Goal: Navigation & Orientation: Find specific page/section

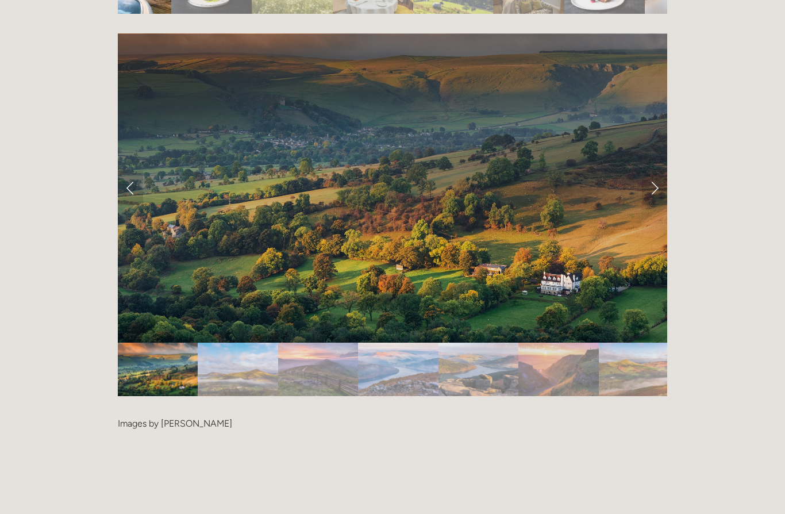
scroll to position [2388, 0]
click at [657, 171] on link "Next Slide" at bounding box center [654, 188] width 25 height 34
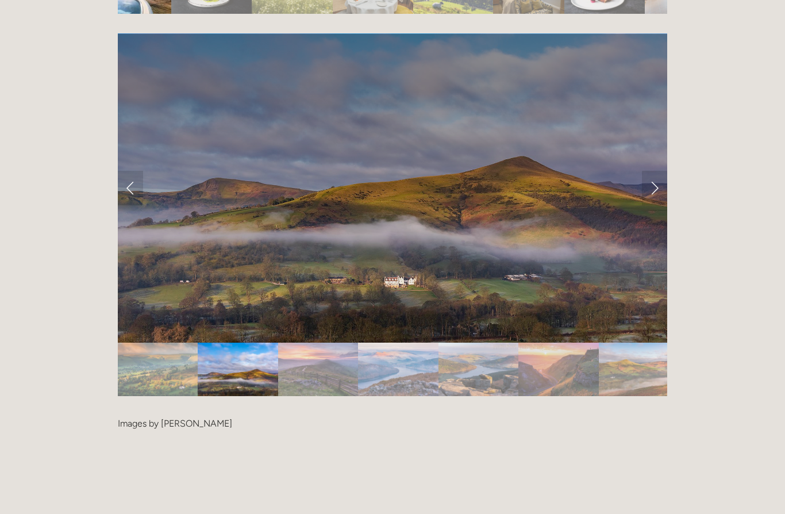
click at [659, 171] on link "Next Slide" at bounding box center [654, 188] width 25 height 34
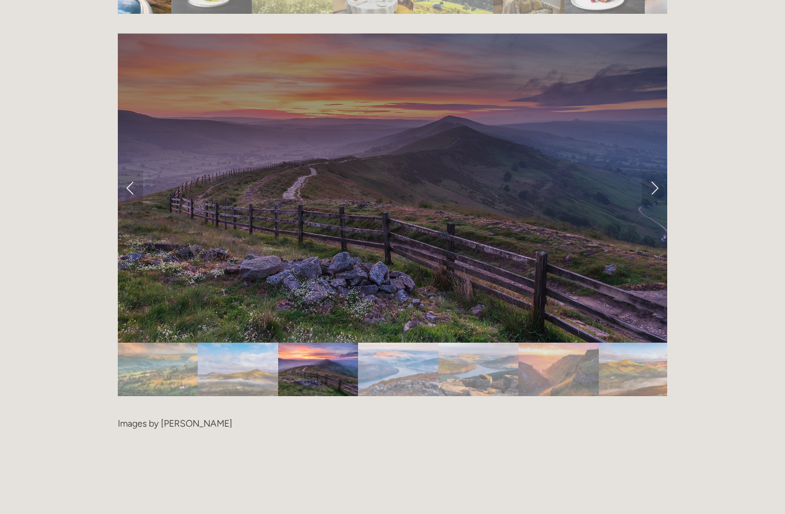
click at [662, 173] on link "Next Slide" at bounding box center [654, 188] width 25 height 34
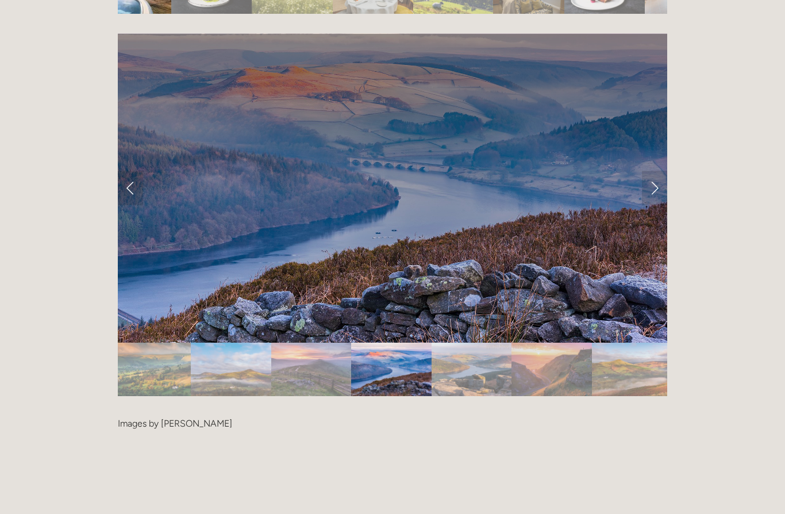
click at [661, 171] on link "Next Slide" at bounding box center [654, 188] width 25 height 34
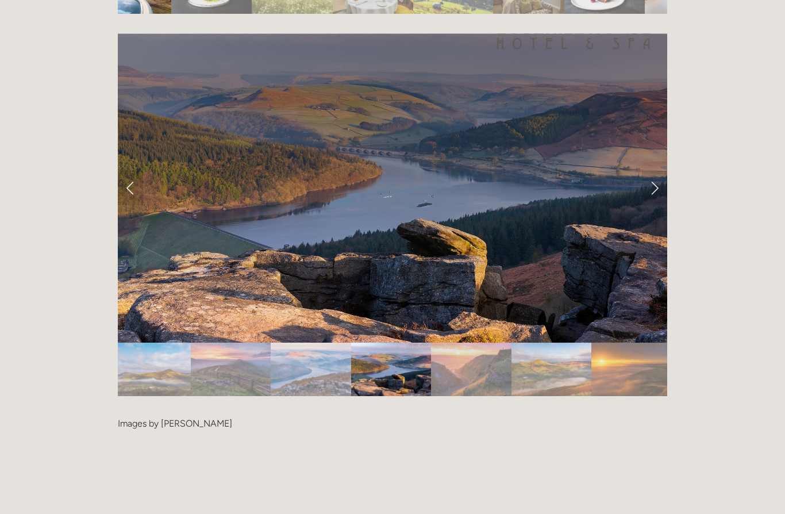
click at [658, 174] on link "Next Slide" at bounding box center [654, 188] width 25 height 34
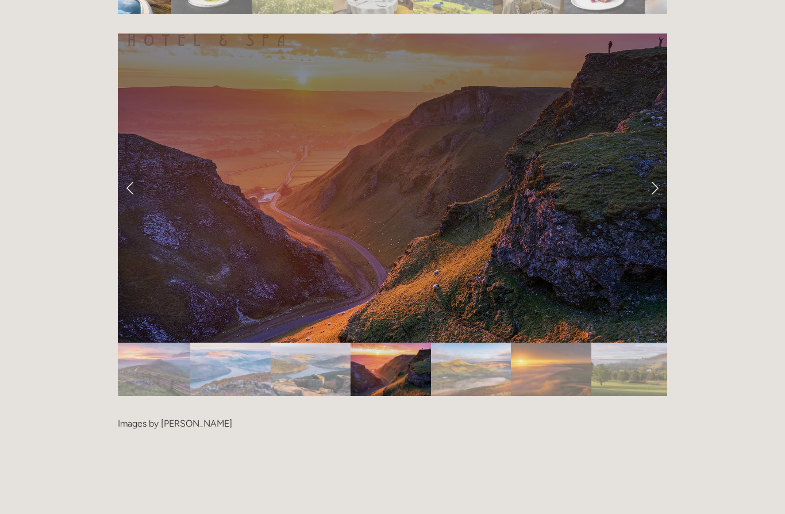
click at [662, 171] on link "Next Slide" at bounding box center [654, 188] width 25 height 34
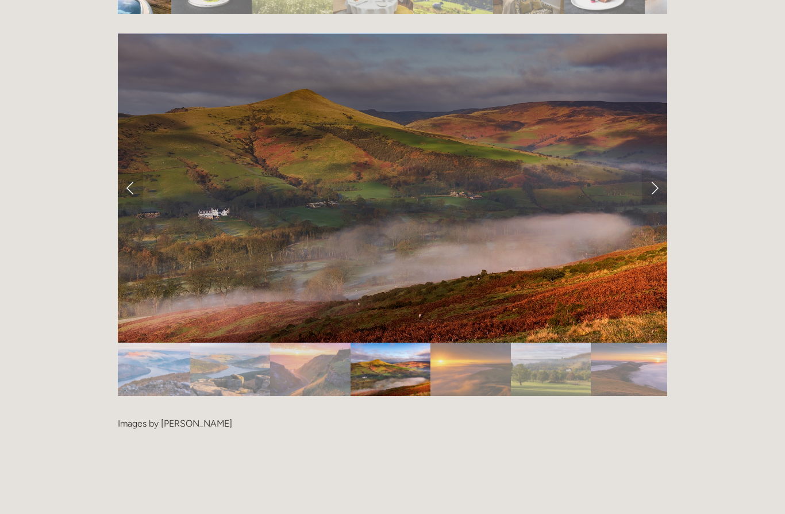
click at [659, 171] on link "Next Slide" at bounding box center [654, 188] width 25 height 34
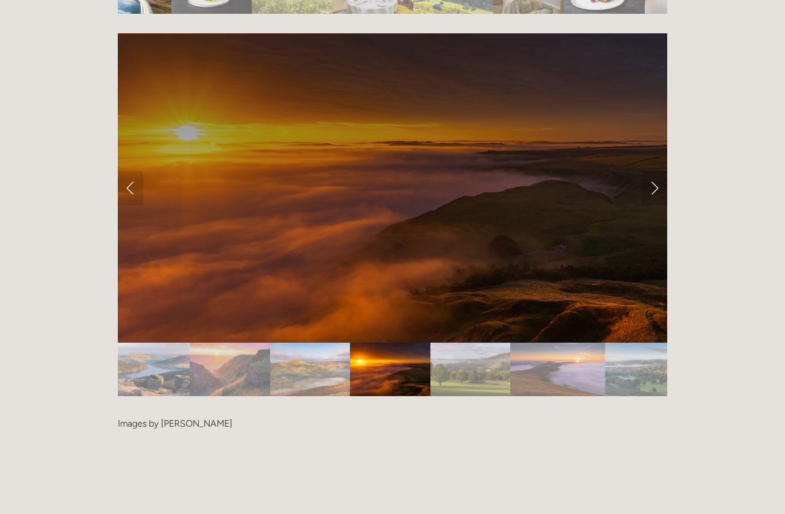
click at [658, 171] on link "Next Slide" at bounding box center [654, 188] width 25 height 34
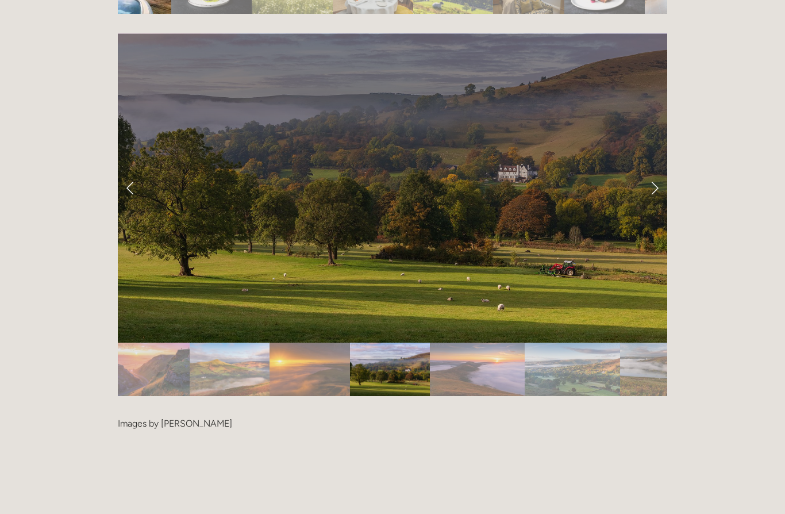
click at [659, 171] on link "Next Slide" at bounding box center [654, 188] width 25 height 34
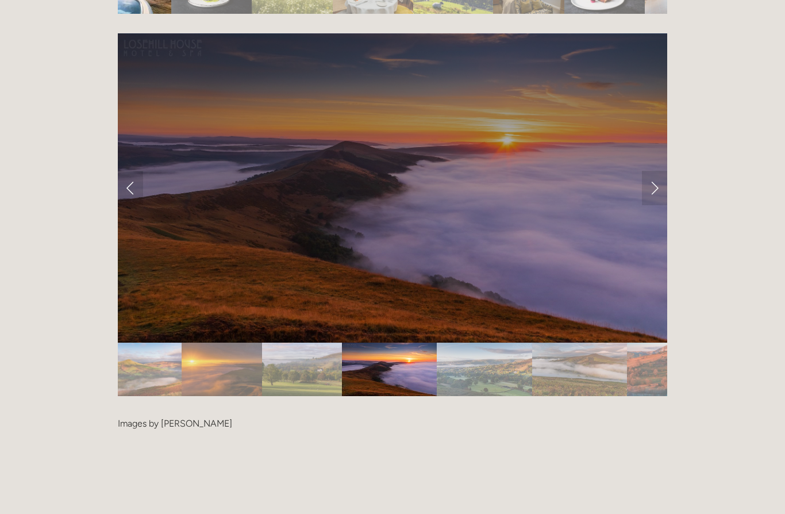
click at [659, 171] on link "Next Slide" at bounding box center [654, 188] width 25 height 34
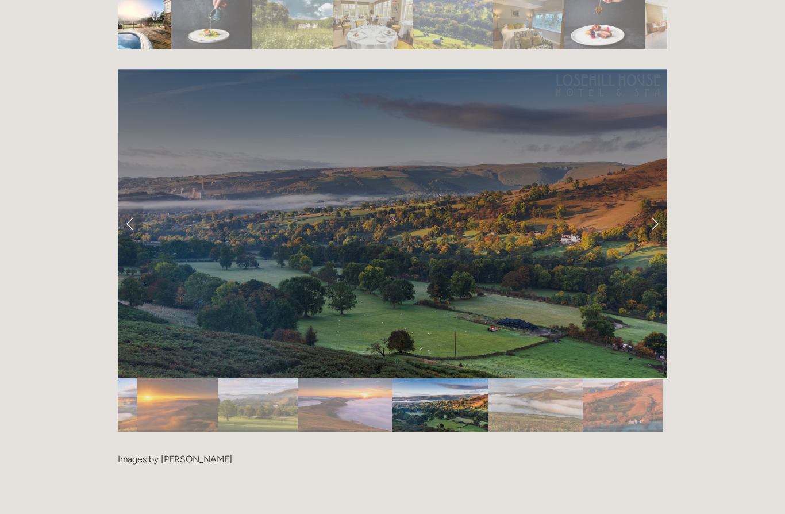
scroll to position [2350, 0]
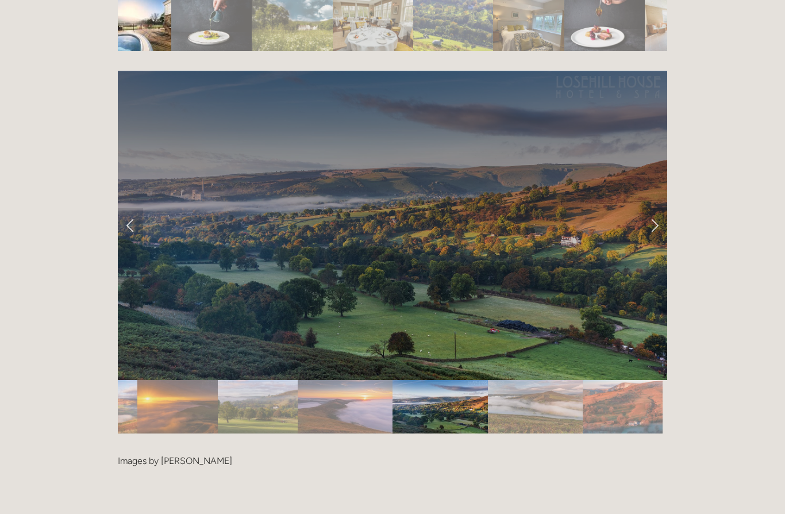
click at [661, 208] on link "Next Slide" at bounding box center [654, 225] width 25 height 34
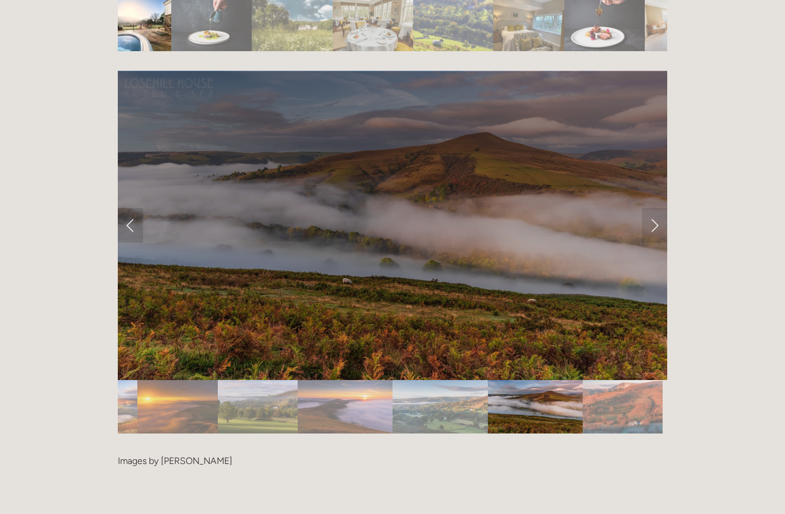
click at [661, 208] on link "Next Slide" at bounding box center [654, 225] width 25 height 34
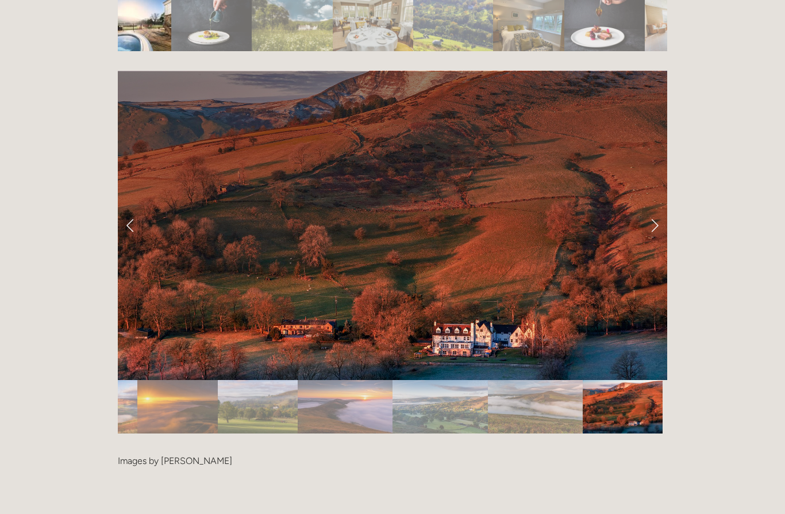
click at [654, 210] on link "Next Slide" at bounding box center [654, 225] width 25 height 34
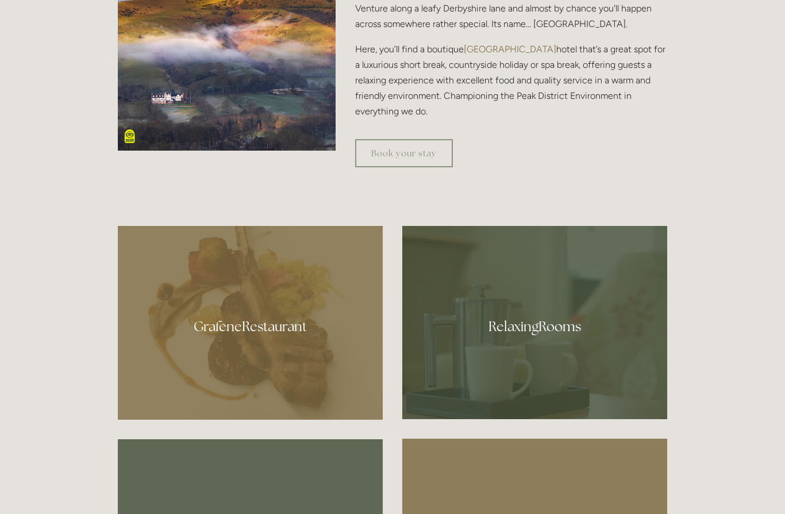
scroll to position [559, 0]
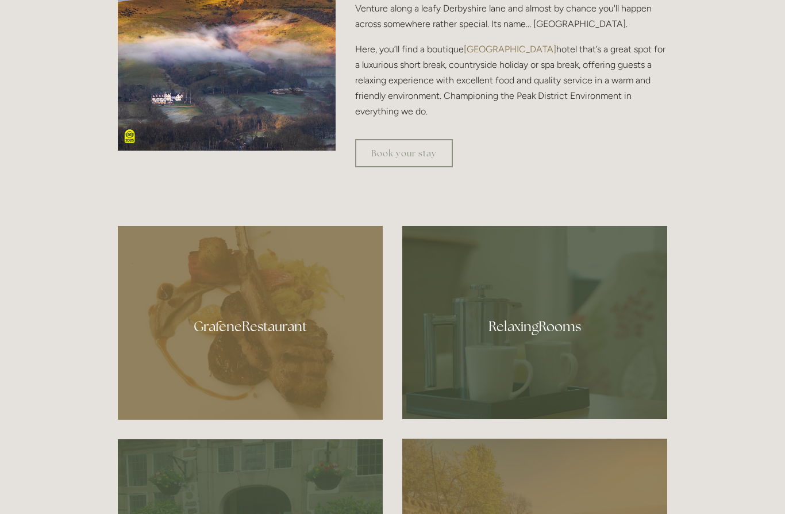
click at [563, 369] on div at bounding box center [534, 322] width 265 height 193
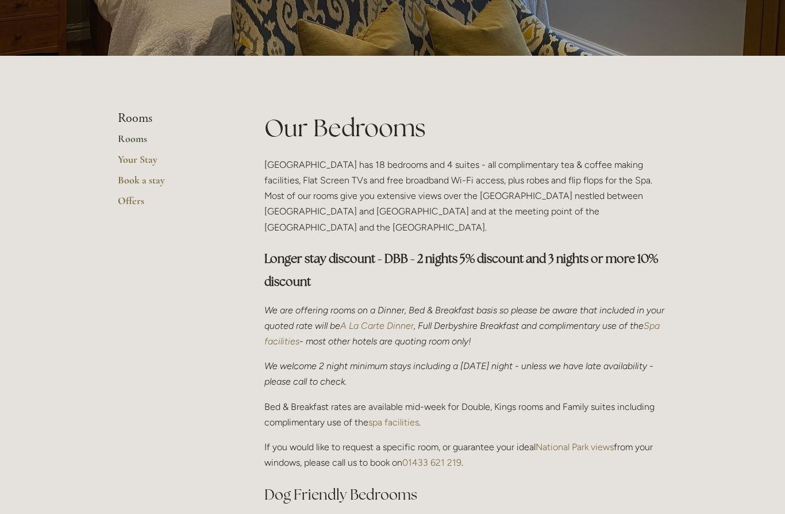
scroll to position [172, 0]
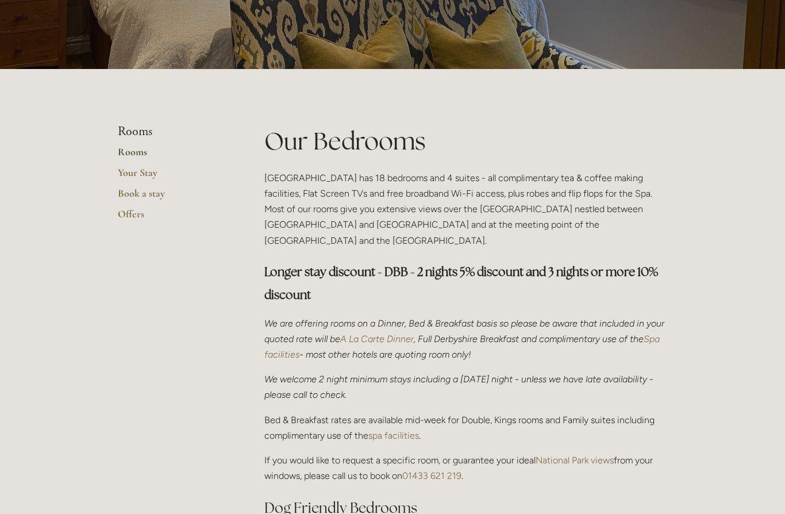
click at [158, 171] on link "Your Stay" at bounding box center [173, 176] width 110 height 21
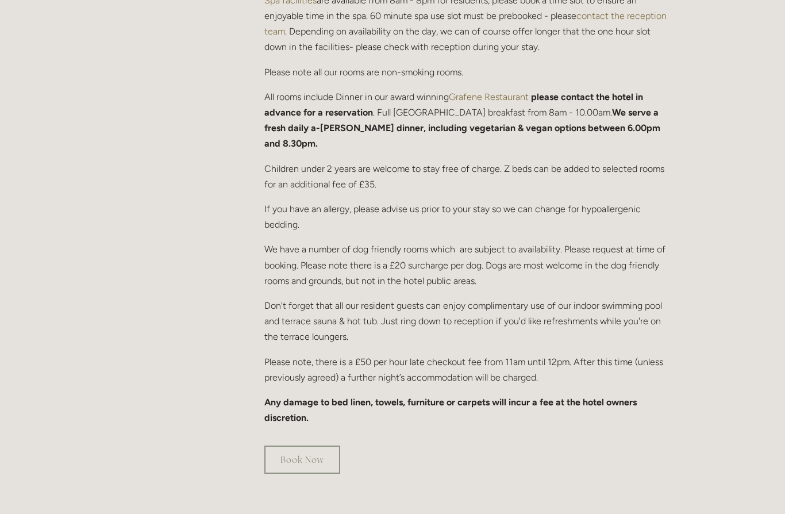
scroll to position [542, 0]
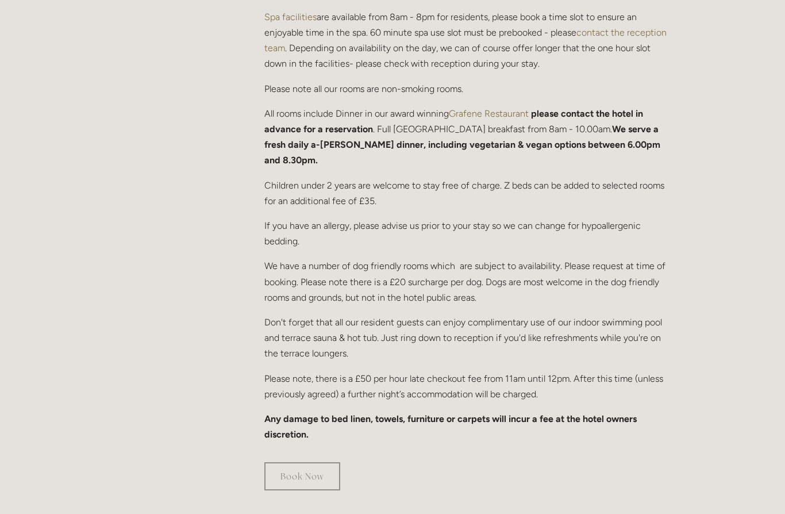
click at [507, 114] on link "Grafene Restaurant" at bounding box center [489, 113] width 80 height 11
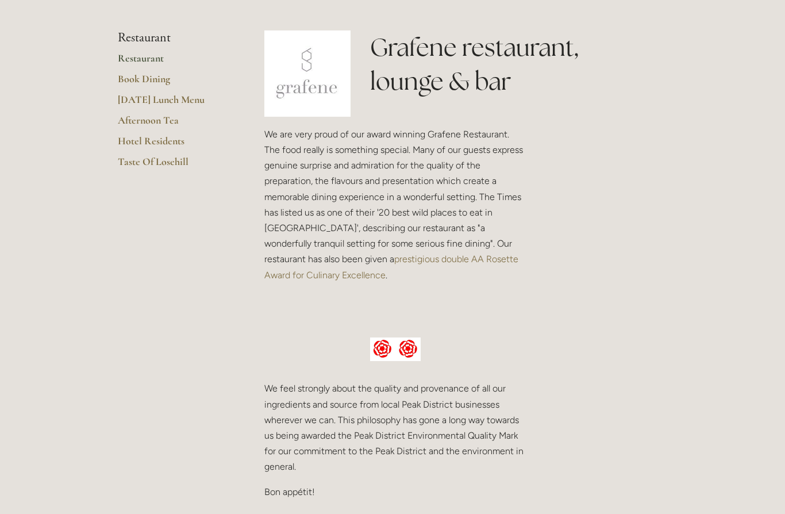
scroll to position [266, 0]
click at [163, 146] on link "Hotel Residents" at bounding box center [173, 145] width 110 height 21
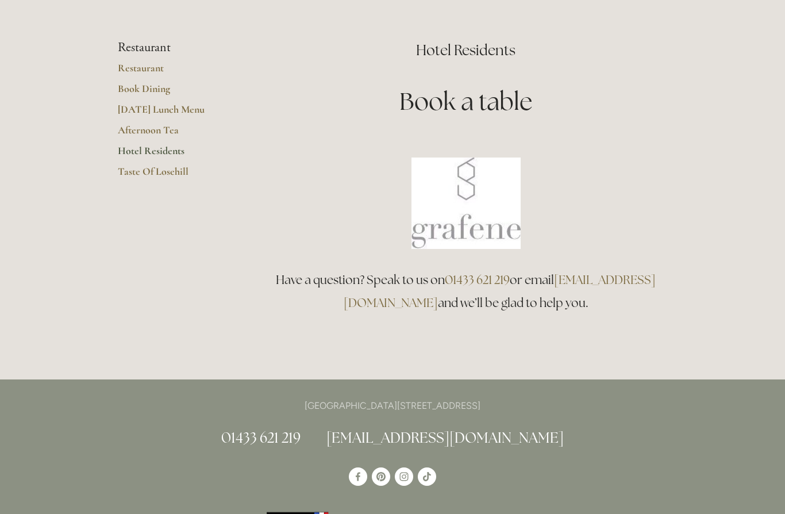
scroll to position [77, 0]
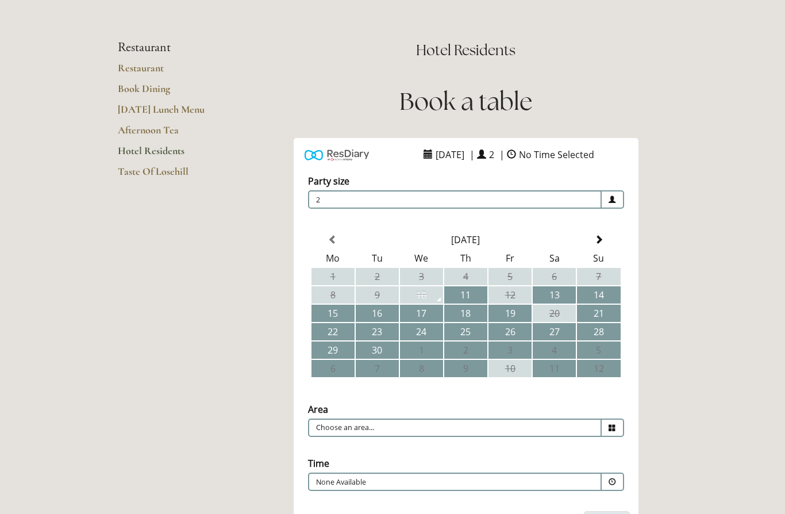
click at [184, 170] on link "Taste Of Losehill" at bounding box center [173, 175] width 110 height 21
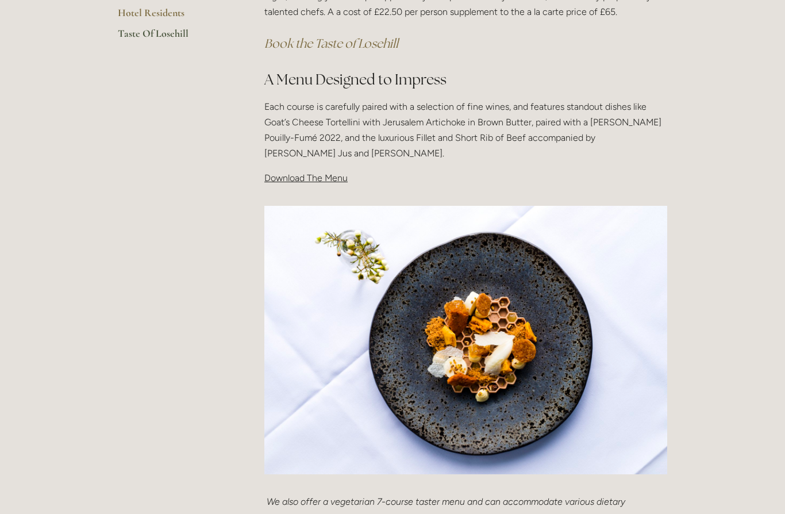
scroll to position [318, 0]
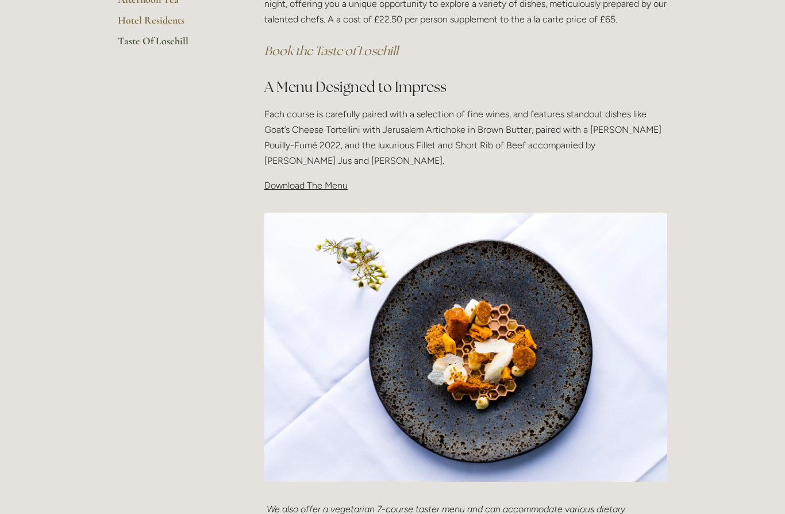
click at [323, 189] on span "Download The Menu" at bounding box center [305, 185] width 83 height 11
click at [334, 189] on span "Download The Menu" at bounding box center [305, 185] width 83 height 11
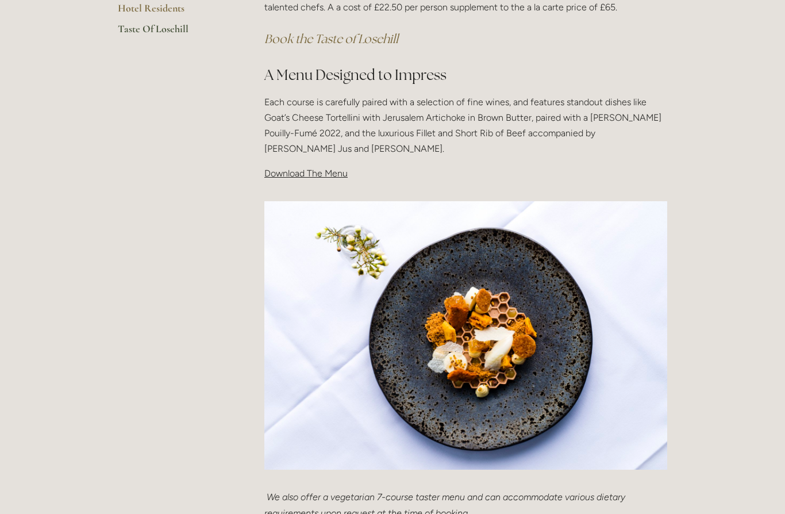
scroll to position [330, 0]
click at [324, 172] on span "Download The Menu" at bounding box center [305, 173] width 83 height 11
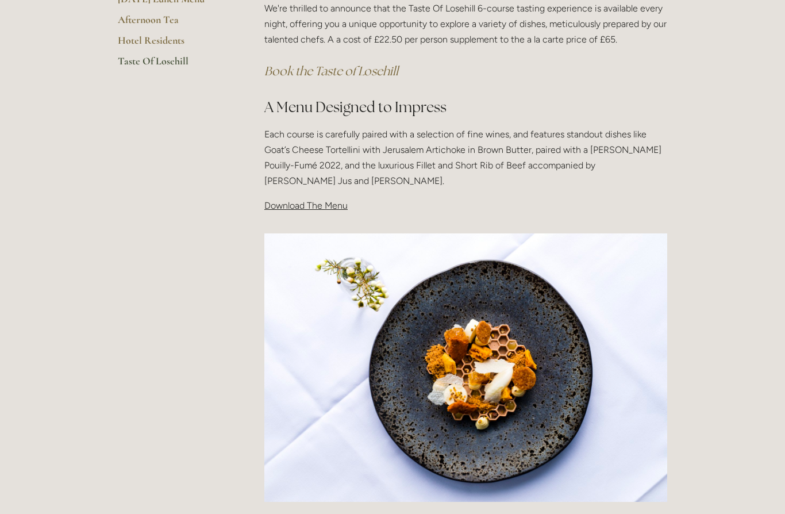
scroll to position [298, 0]
click at [312, 197] on p "Download The Menu" at bounding box center [465, 205] width 403 height 16
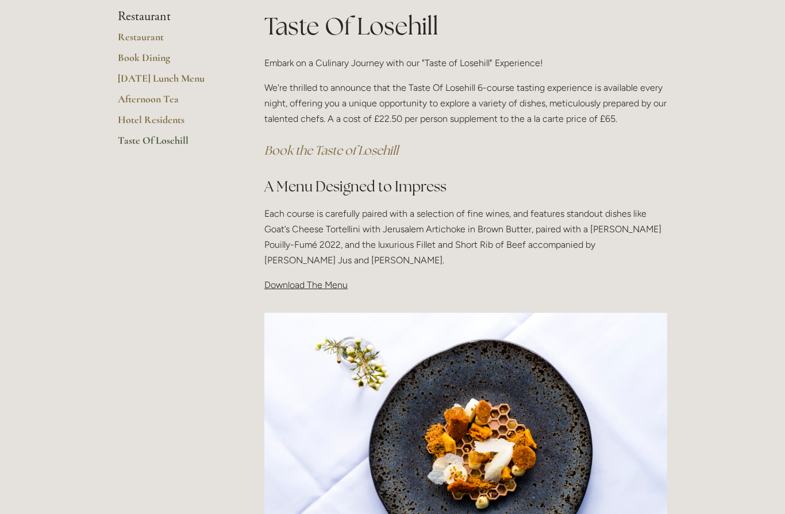
scroll to position [218, 0]
click at [376, 143] on em "Book the Taste of Losehill" at bounding box center [331, 151] width 134 height 16
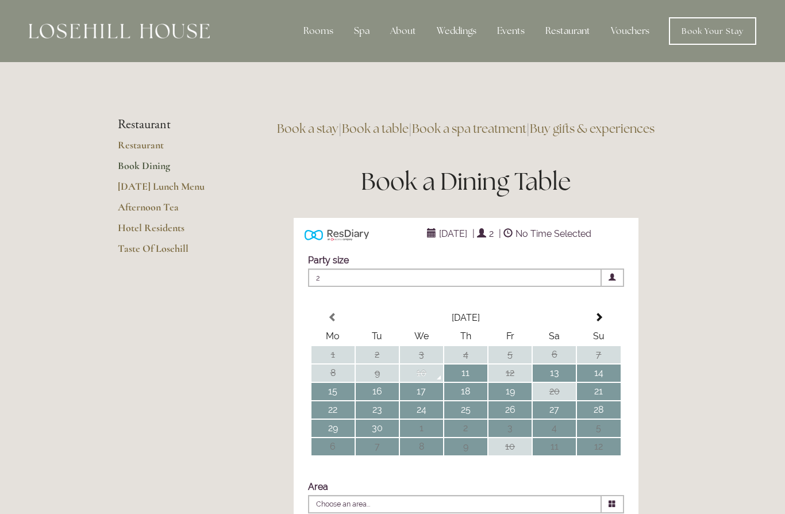
click at [364, 34] on div "Spa" at bounding box center [362, 31] width 34 height 23
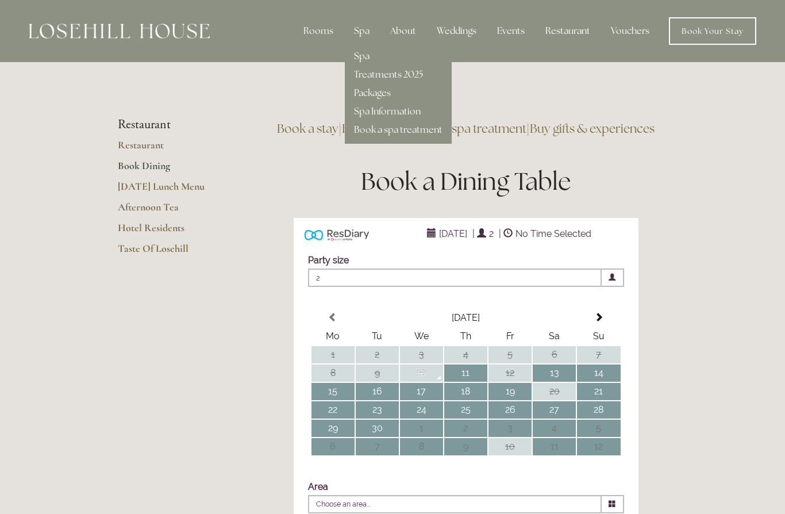
click at [414, 75] on link "Treatments 2025" at bounding box center [388, 74] width 69 height 12
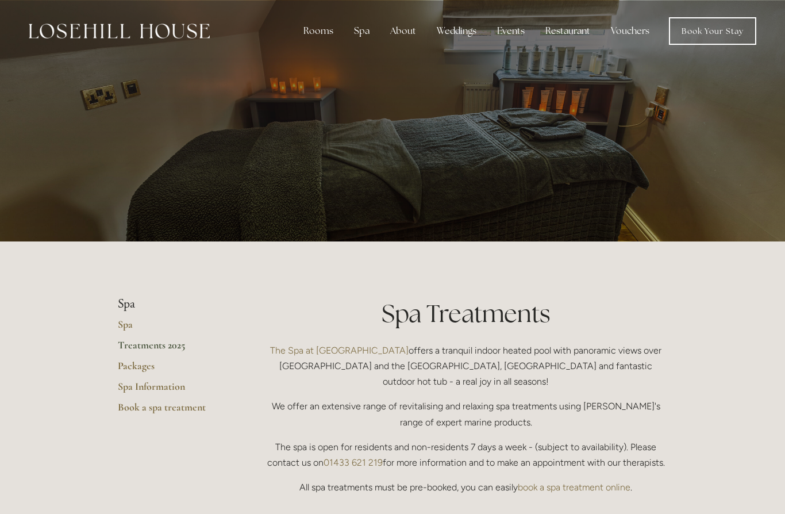
click at [147, 362] on link "Packages" at bounding box center [173, 369] width 110 height 21
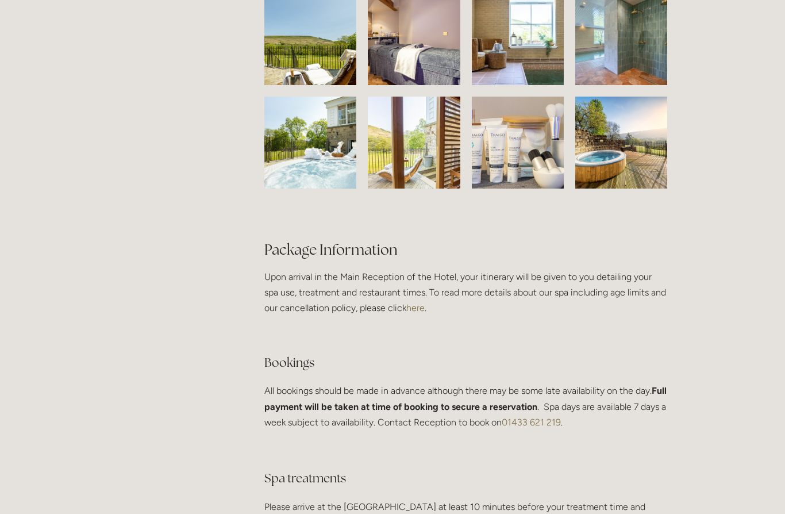
scroll to position [1885, 0]
click at [629, 71] on img at bounding box center [621, 39] width 126 height 92
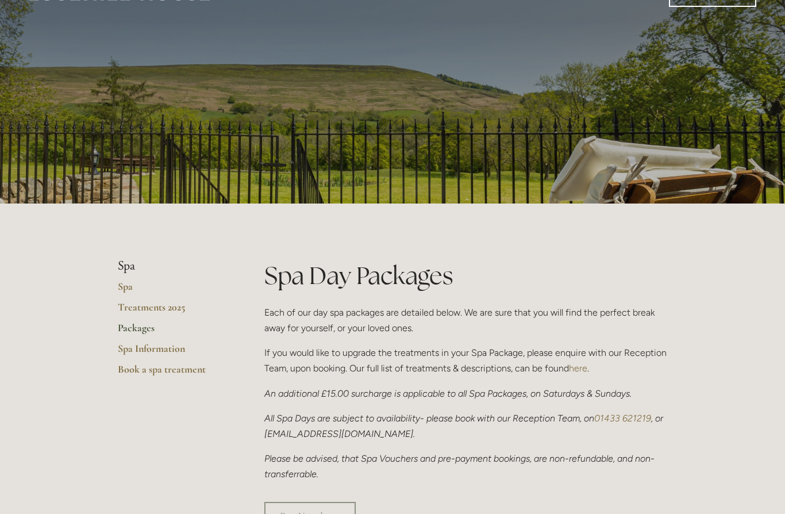
scroll to position [0, 0]
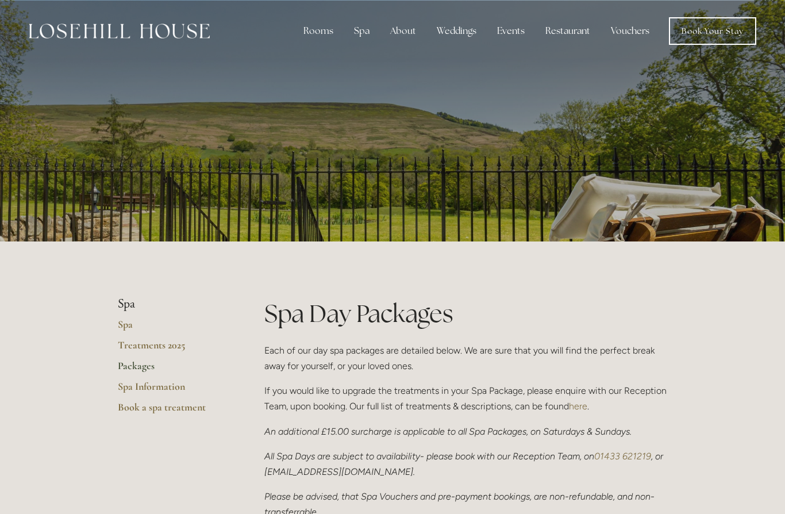
click at [406, 37] on div "About" at bounding box center [403, 31] width 44 height 23
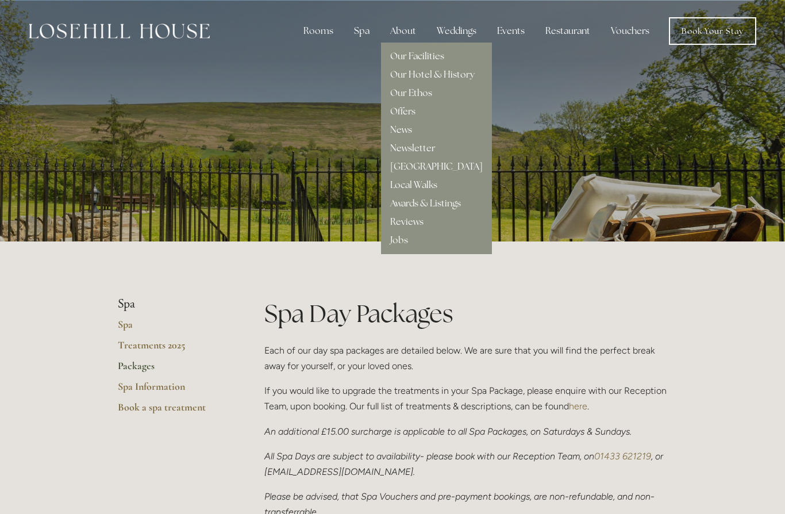
click at [444, 56] on link "Our Facilities" at bounding box center [417, 56] width 54 height 12
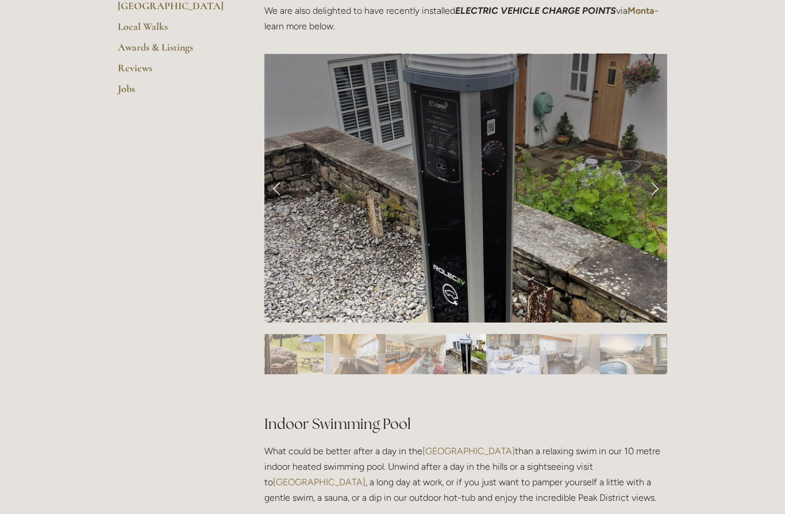
scroll to position [443, 0]
click at [661, 182] on link "Next Slide" at bounding box center [654, 188] width 25 height 34
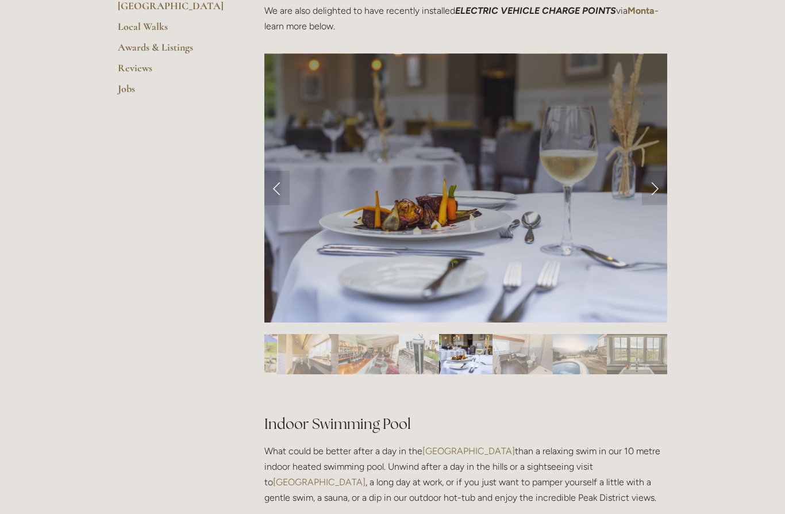
click at [654, 195] on link "Next Slide" at bounding box center [654, 188] width 25 height 34
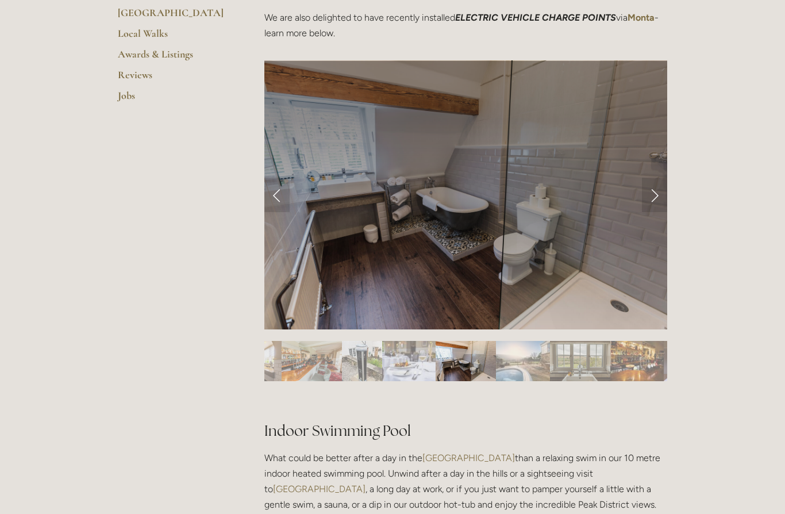
scroll to position [419, 0]
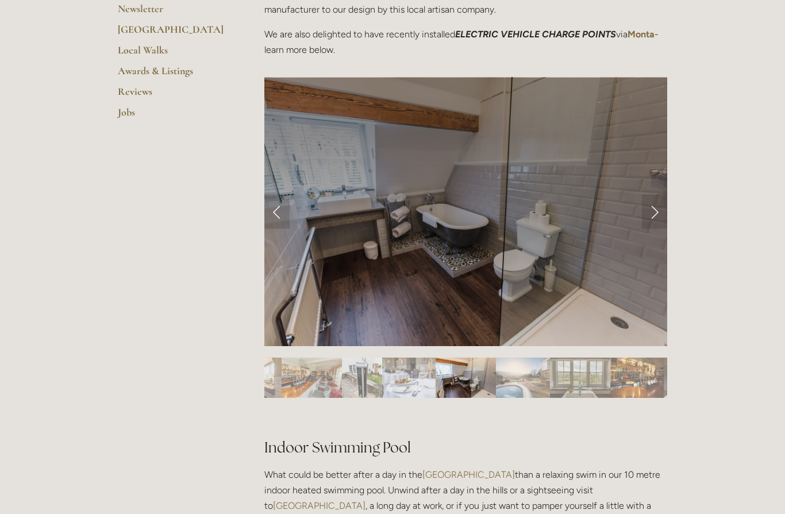
click at [657, 212] on link "Next Slide" at bounding box center [654, 211] width 25 height 34
click at [654, 216] on link "Next Slide" at bounding box center [654, 211] width 25 height 34
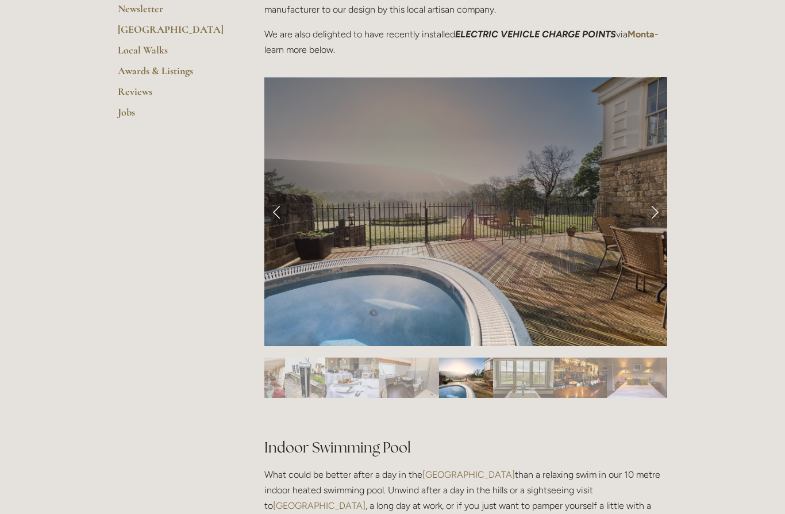
click at [657, 211] on link "Next Slide" at bounding box center [654, 211] width 25 height 34
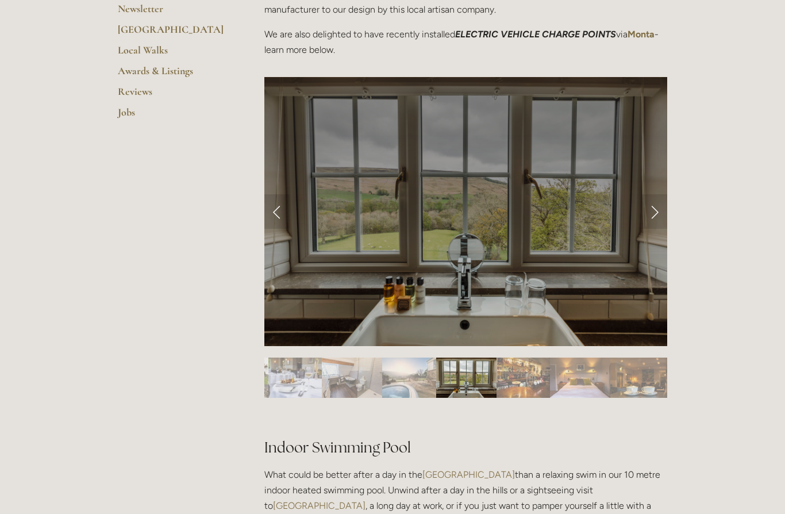
click at [655, 212] on link "Next Slide" at bounding box center [654, 211] width 25 height 34
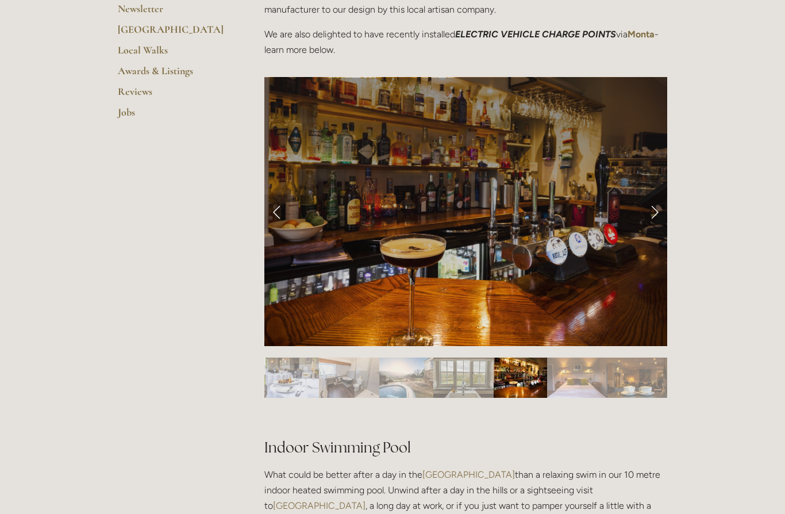
click at [657, 208] on link "Next Slide" at bounding box center [654, 211] width 25 height 34
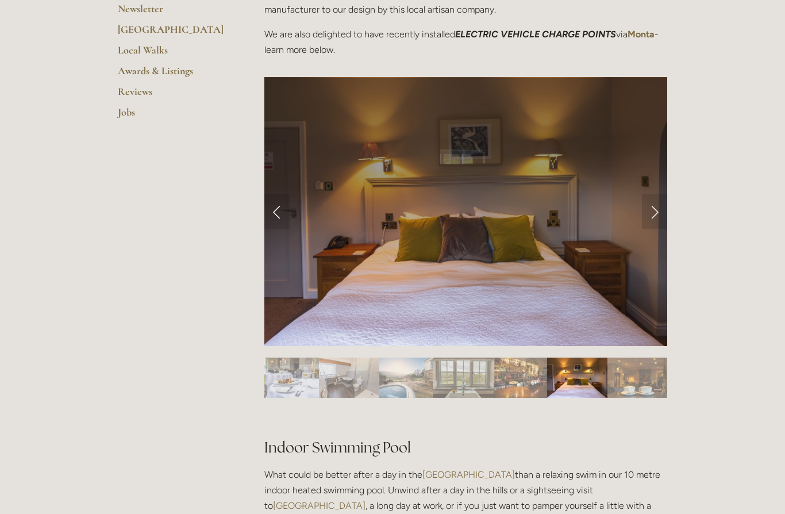
click at [662, 208] on link "Next Slide" at bounding box center [654, 211] width 25 height 34
click at [655, 212] on link "Next Slide" at bounding box center [654, 211] width 25 height 34
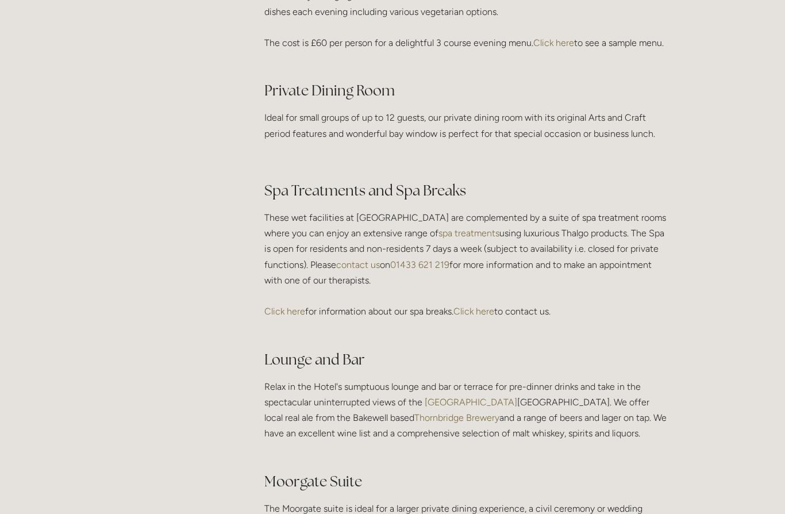
scroll to position [1834, 0]
click at [562, 39] on link "Click here" at bounding box center [554, 42] width 41 height 11
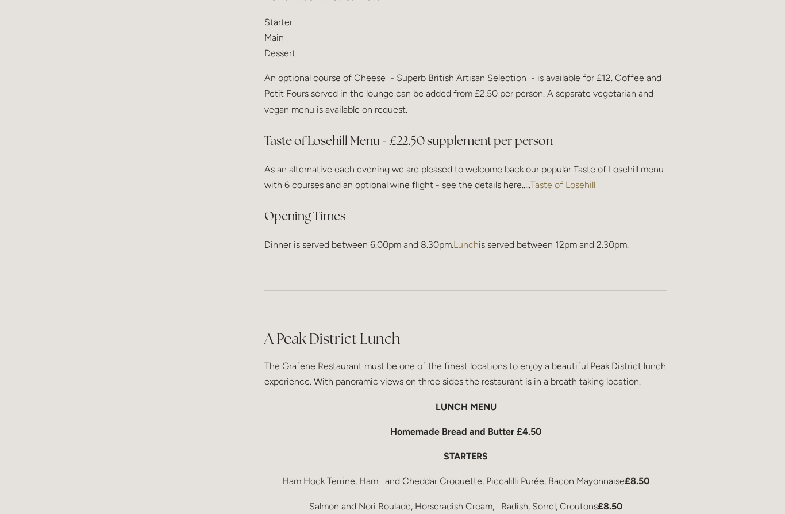
scroll to position [1562, 0]
click at [582, 179] on link "Taste of Losehill" at bounding box center [563, 184] width 65 height 11
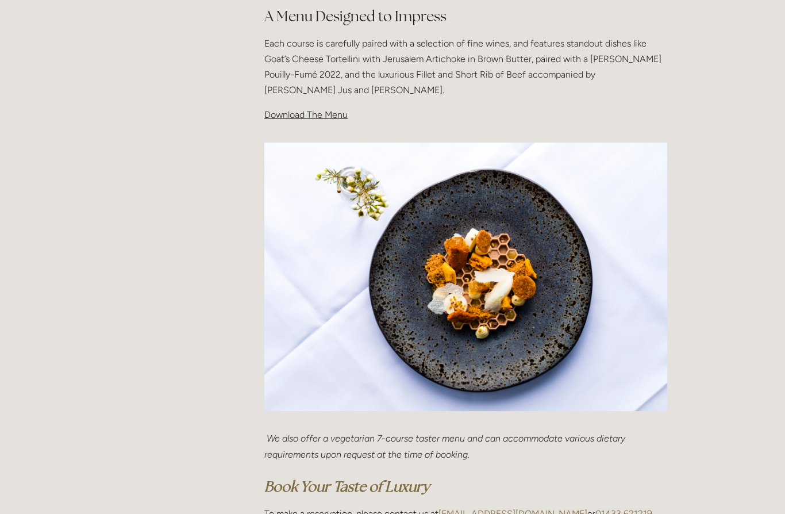
scroll to position [389, 0]
click at [338, 117] on span "Download The Menu" at bounding box center [305, 114] width 83 height 11
click at [313, 117] on span "Download The Menu" at bounding box center [305, 114] width 83 height 11
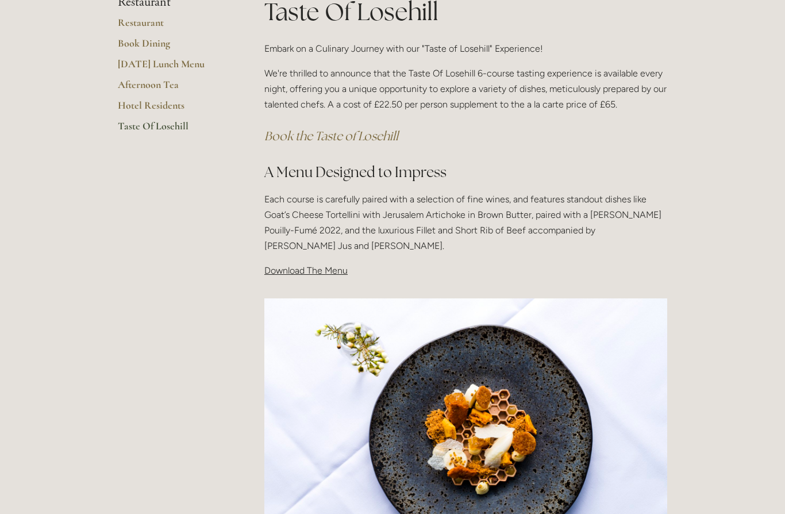
scroll to position [229, 0]
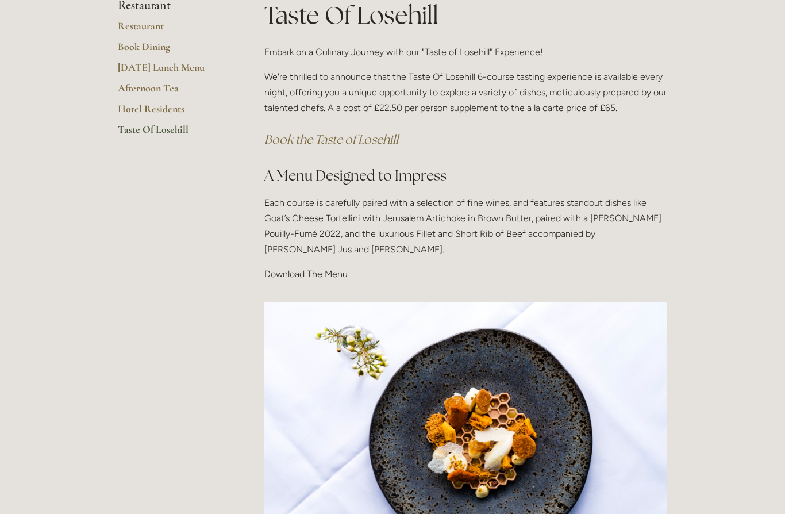
click at [320, 270] on span "Download The Menu" at bounding box center [305, 274] width 83 height 11
click at [169, 110] on link "Hotel Residents" at bounding box center [173, 112] width 110 height 21
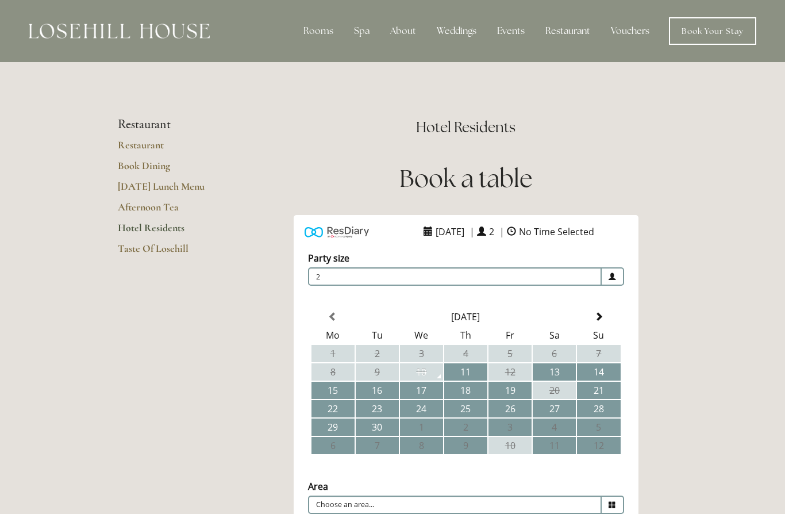
click at [326, 40] on div "Rooms" at bounding box center [318, 31] width 48 height 23
click at [341, 95] on link "Book a stay" at bounding box center [327, 93] width 47 height 12
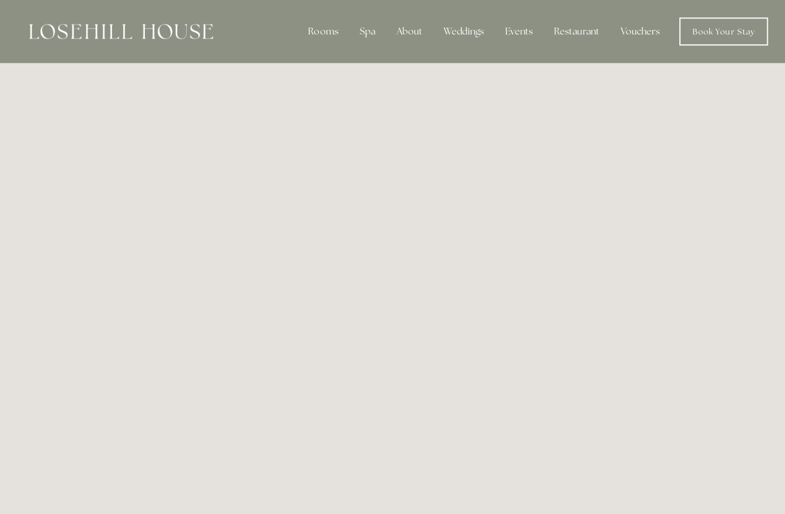
click at [573, 36] on div "Restaurant" at bounding box center [567, 31] width 63 height 23
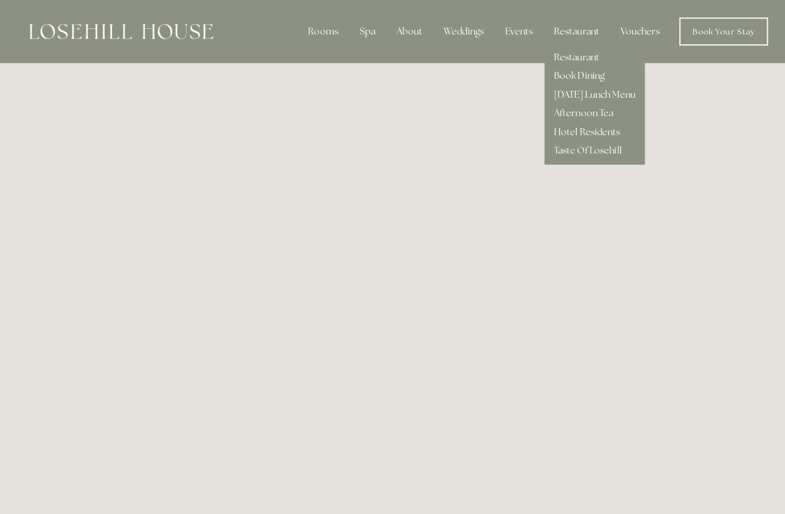
click at [612, 92] on link "[DATE] Lunch Menu" at bounding box center [586, 93] width 80 height 12
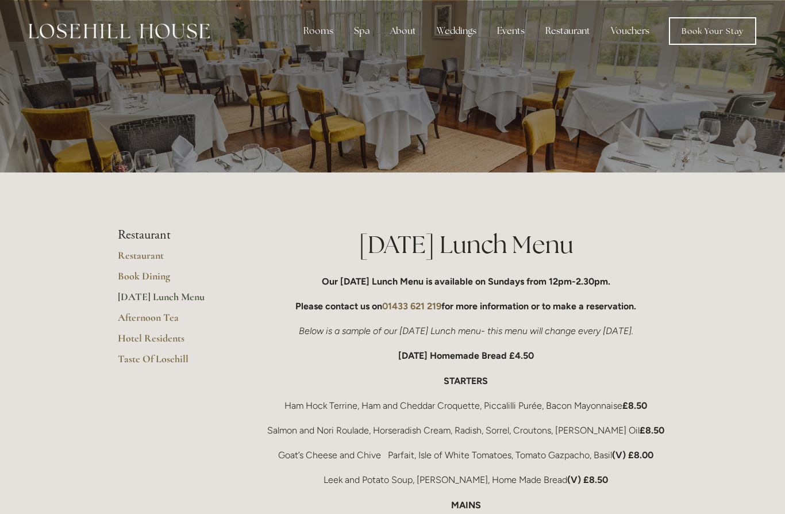
click at [167, 317] on link "Afternoon Tea" at bounding box center [173, 321] width 110 height 21
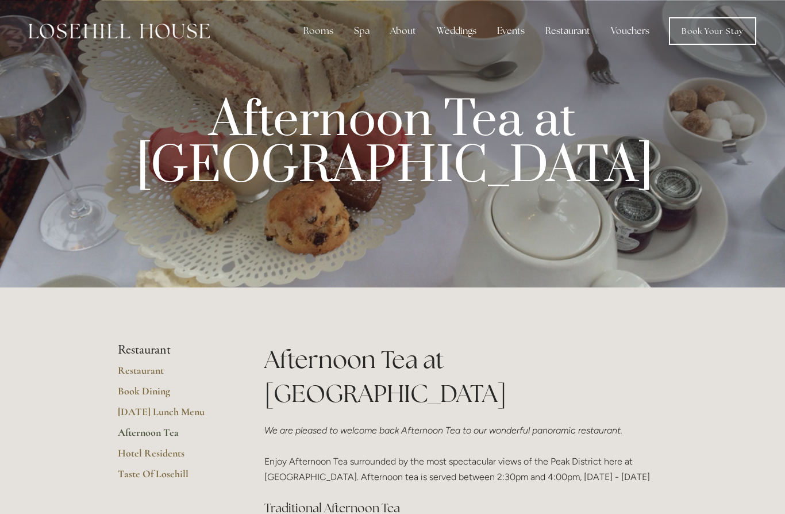
click at [520, 33] on div "Events" at bounding box center [511, 31] width 46 height 23
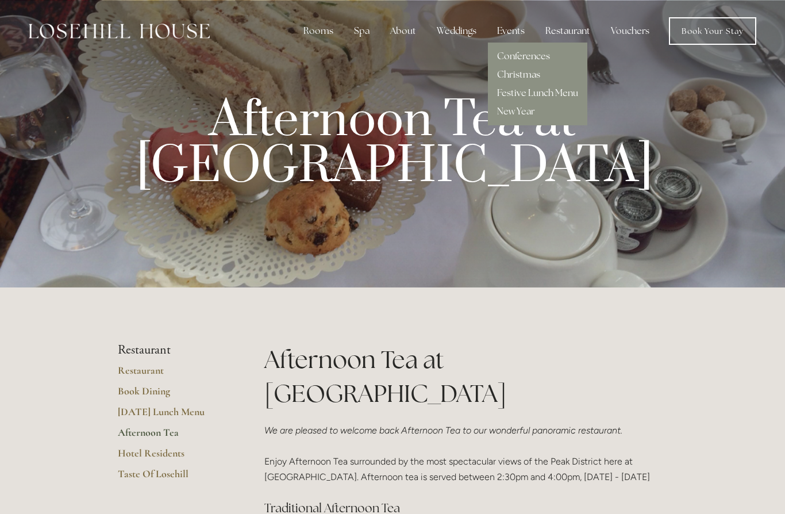
click at [574, 98] on link "Festive Lunch Menu" at bounding box center [537, 93] width 81 height 12
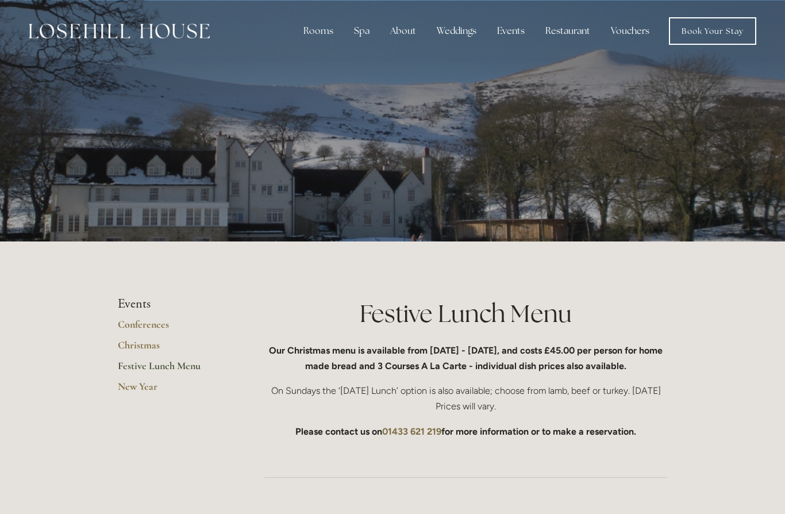
click at [416, 36] on div "About" at bounding box center [403, 31] width 44 height 23
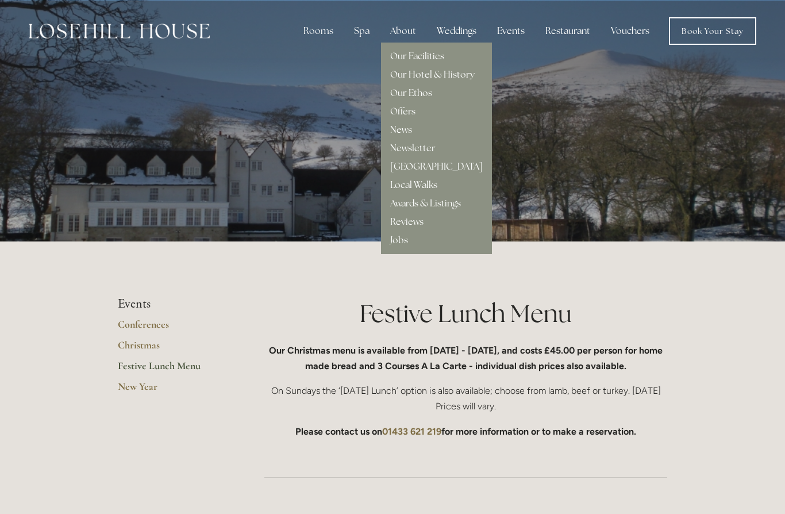
click at [473, 79] on link "Our Hotel & History" at bounding box center [432, 74] width 85 height 12
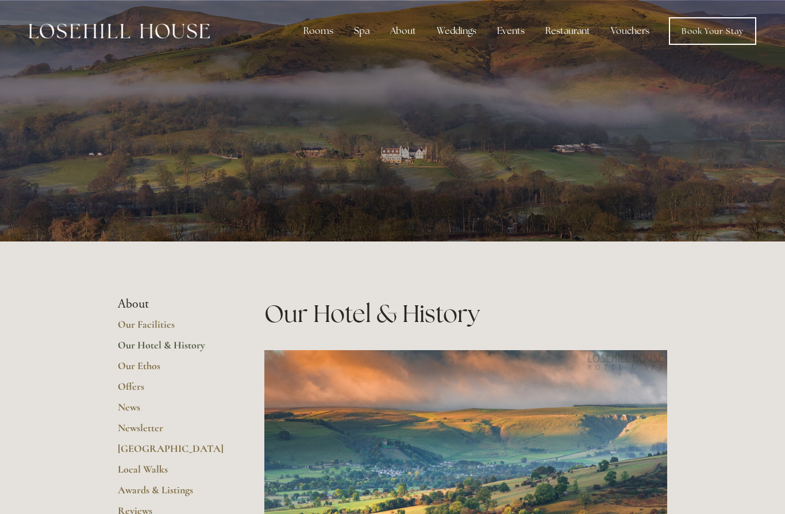
click at [413, 34] on div "About" at bounding box center [403, 31] width 44 height 23
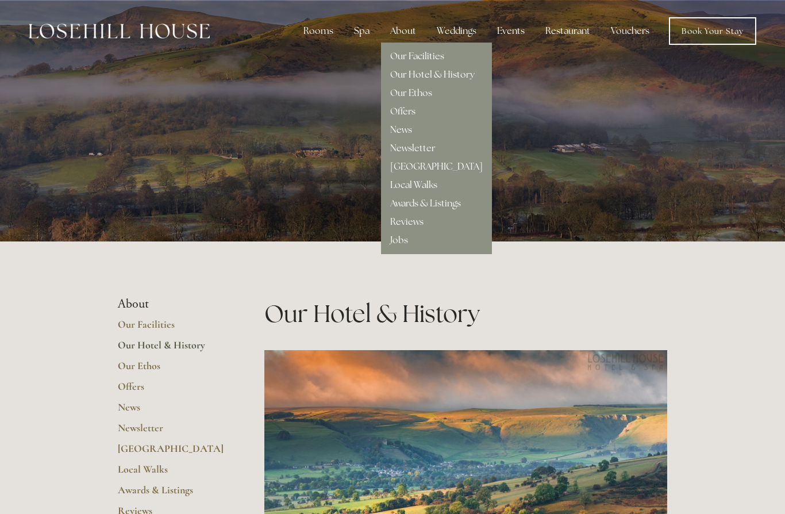
click at [432, 95] on link "Our Ethos" at bounding box center [411, 93] width 42 height 12
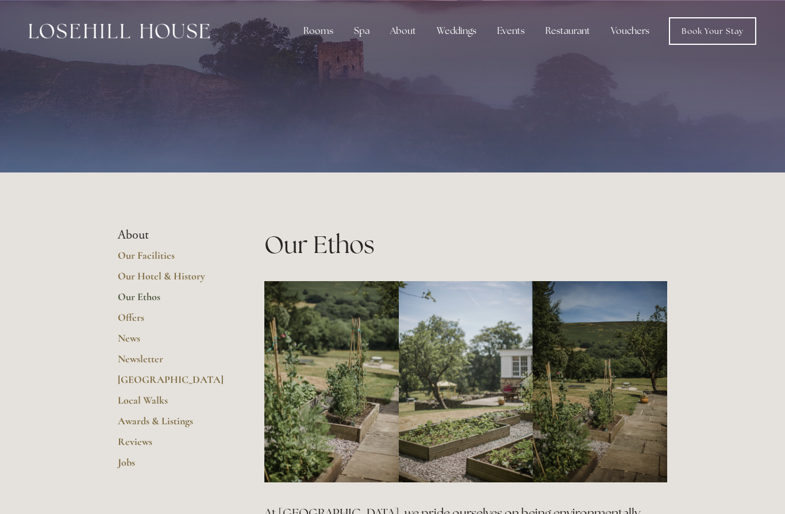
click at [404, 29] on div "About" at bounding box center [403, 31] width 44 height 23
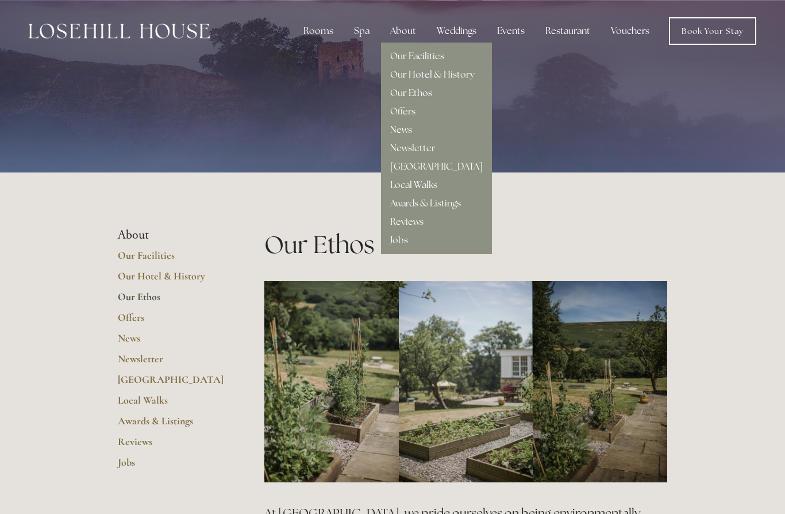
click at [415, 112] on link "Offers" at bounding box center [402, 111] width 25 height 12
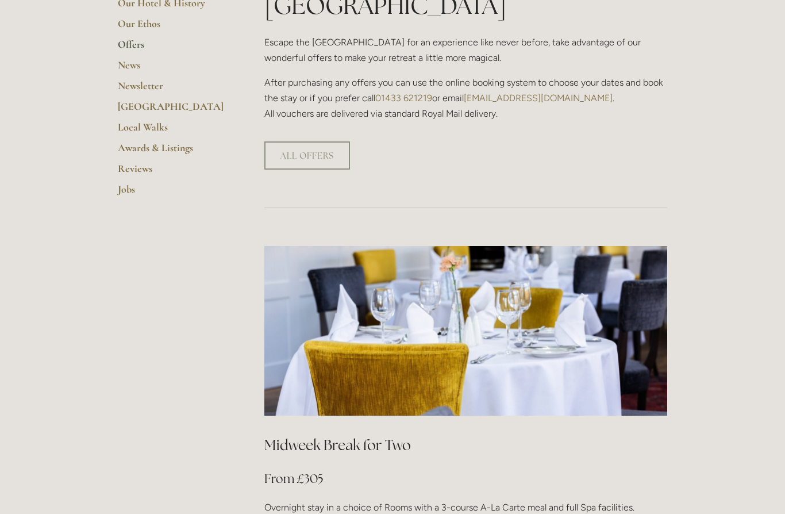
scroll to position [341, 0]
